Goal: Transaction & Acquisition: Purchase product/service

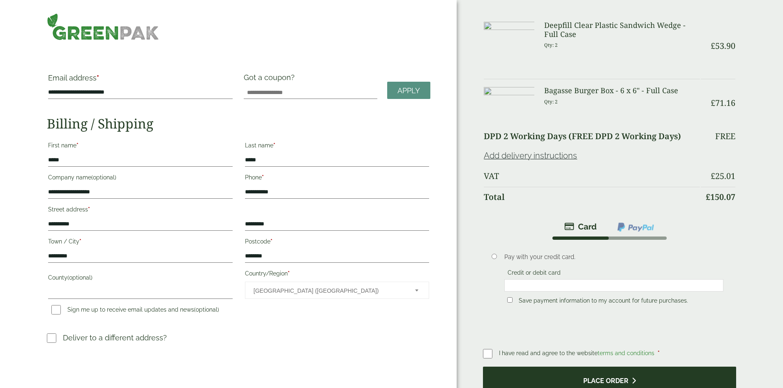
click at [578, 379] on button "Place order" at bounding box center [609, 380] width 253 height 27
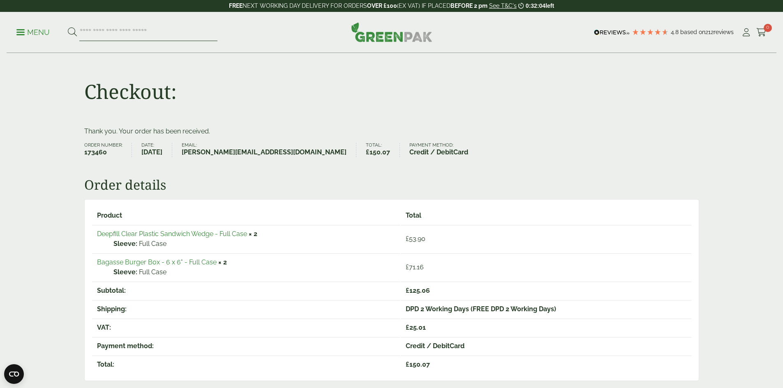
click at [137, 30] on input "search" at bounding box center [148, 32] width 138 height 17
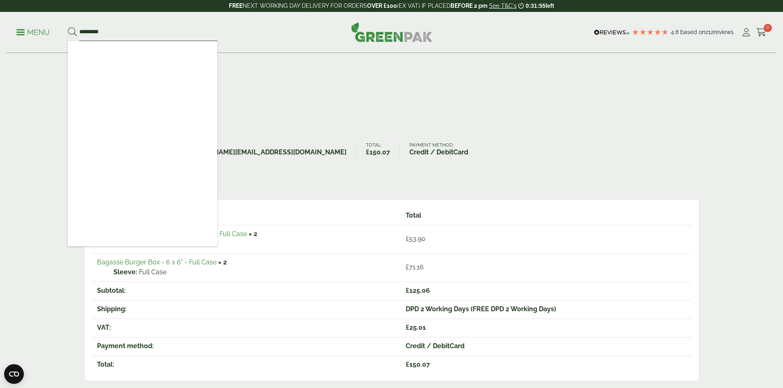
type input "*********"
click at [68, 27] on button at bounding box center [72, 32] width 9 height 11
